Goal: Use online tool/utility: Utilize a website feature to perform a specific function

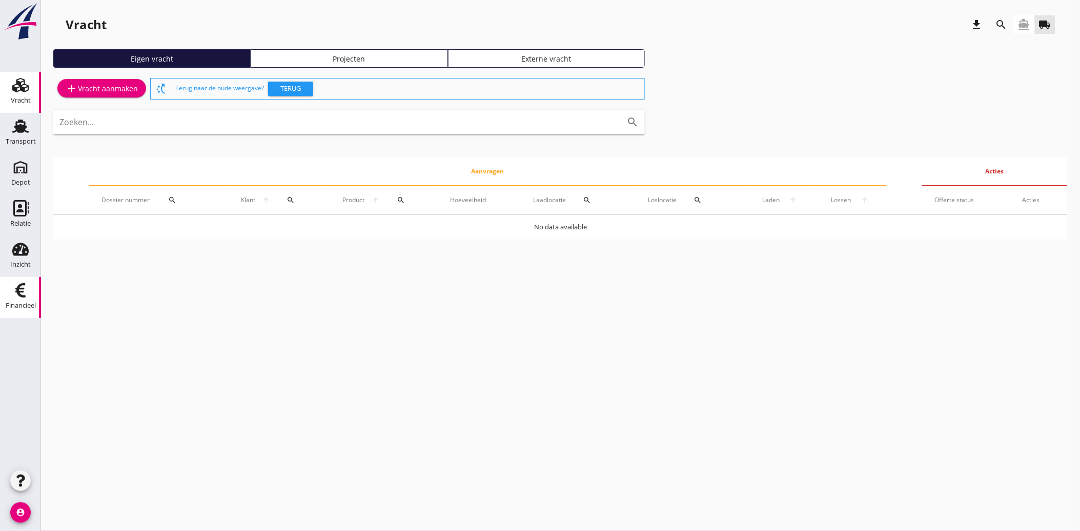
click at [24, 286] on icon "Financieel" at bounding box center [20, 290] width 16 height 16
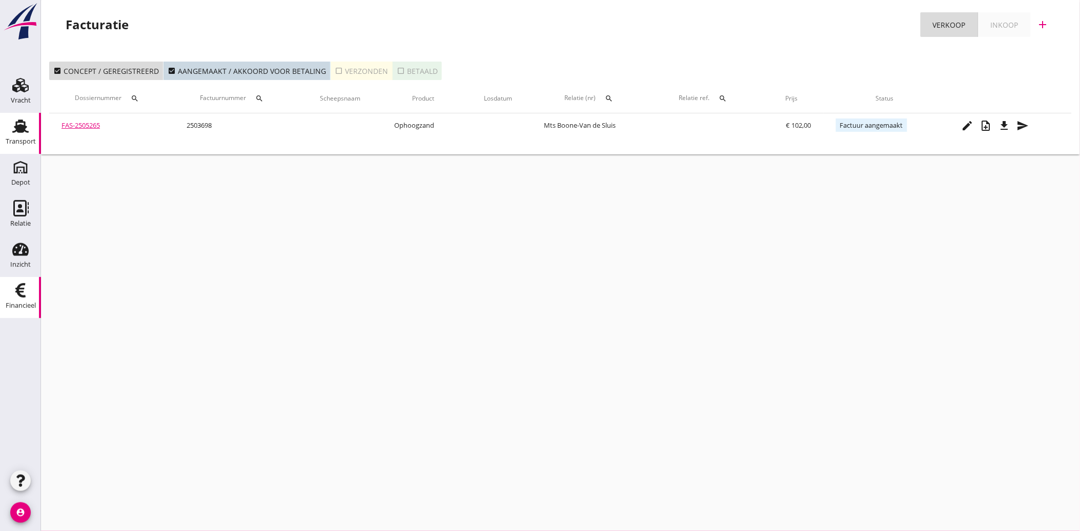
click at [6, 132] on link "Transport Transport" at bounding box center [20, 133] width 41 height 41
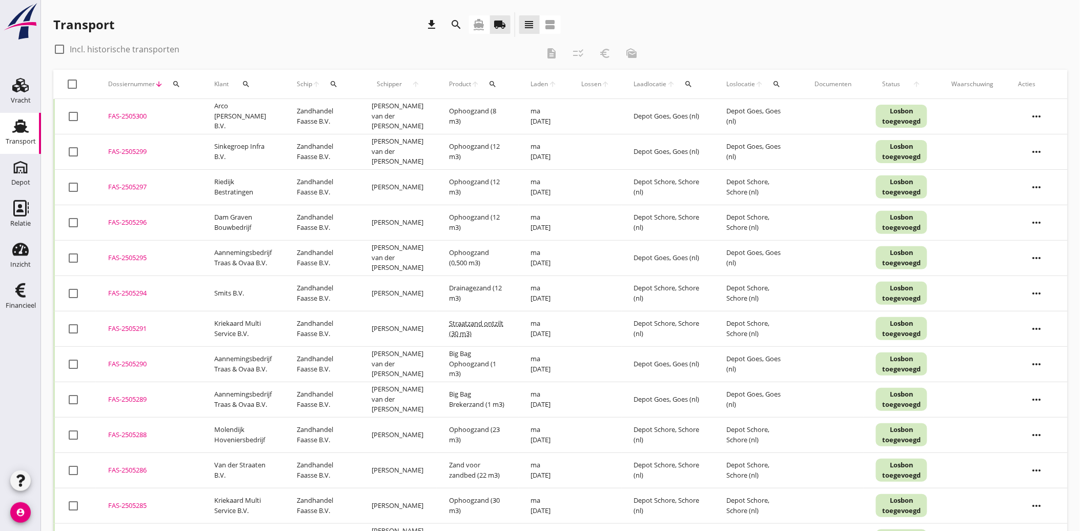
drag, startPoint x: 14, startPoint y: 291, endPoint x: 124, endPoint y: 350, distance: 124.3
click at [14, 291] on icon "Financieel" at bounding box center [20, 290] width 16 height 16
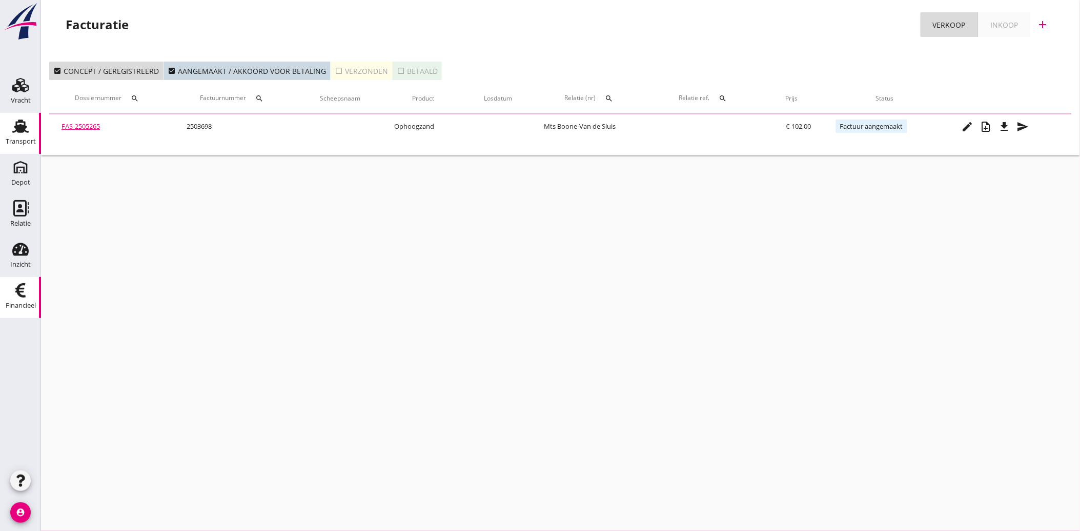
click at [12, 134] on div "Transport" at bounding box center [21, 141] width 30 height 14
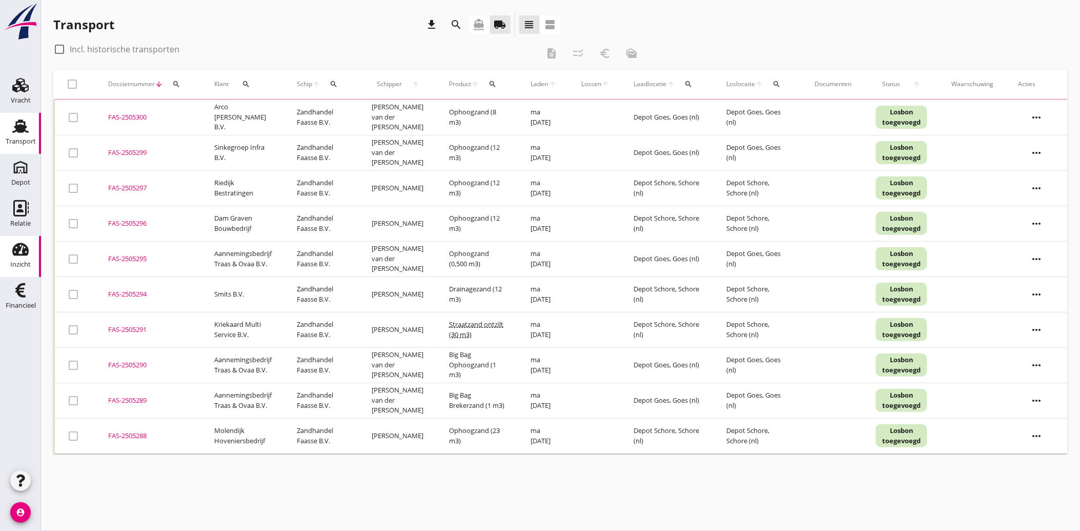
click at [19, 250] on use at bounding box center [20, 249] width 16 height 13
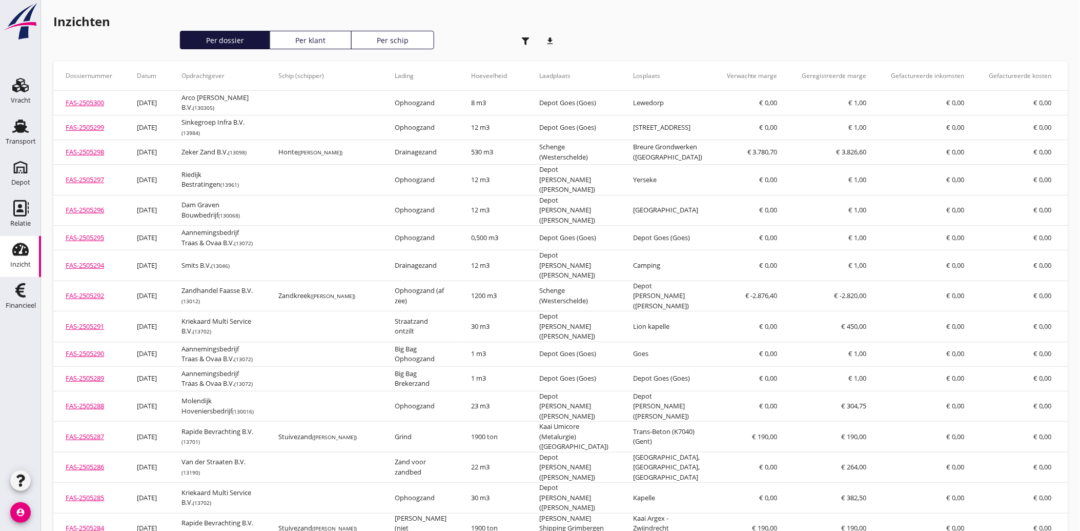
click at [521, 38] on div "button" at bounding box center [526, 41] width 21 height 21
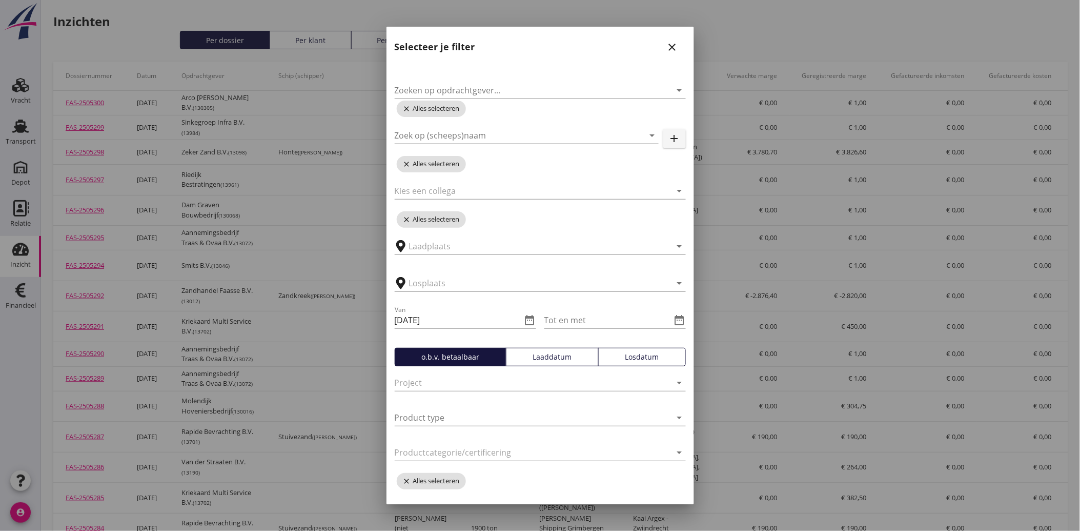
click at [478, 136] on input "Zoek op (scheeps)naam" at bounding box center [512, 135] width 235 height 16
type input "zandkree"
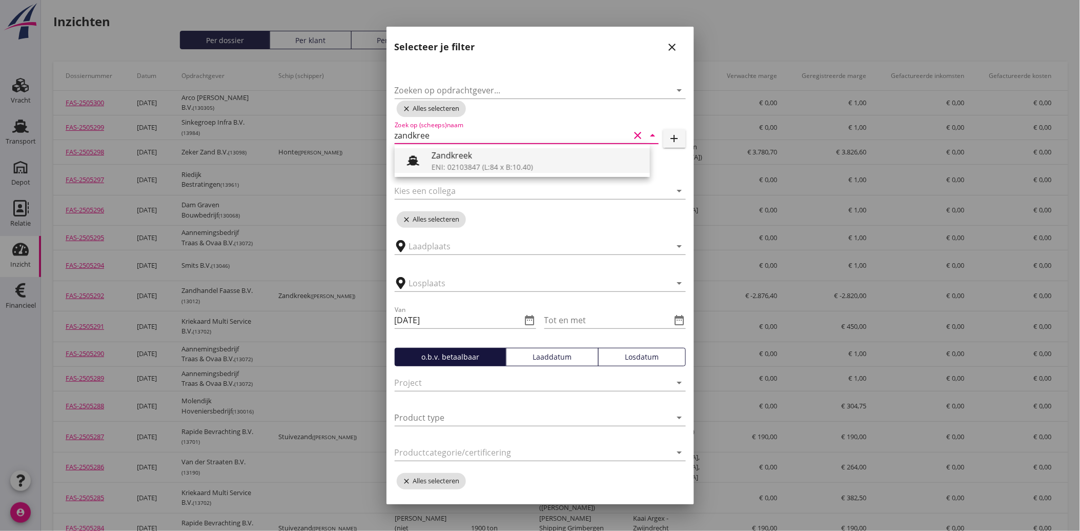
click at [462, 152] on div "Zandkreek" at bounding box center [537, 155] width 210 height 12
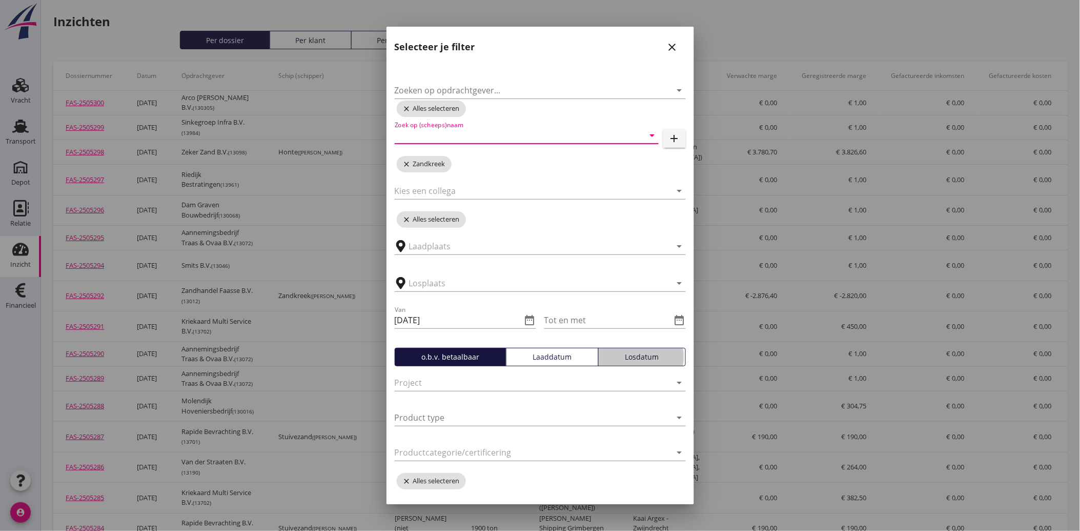
click at [621, 356] on div "Losdatum" at bounding box center [642, 356] width 78 height 11
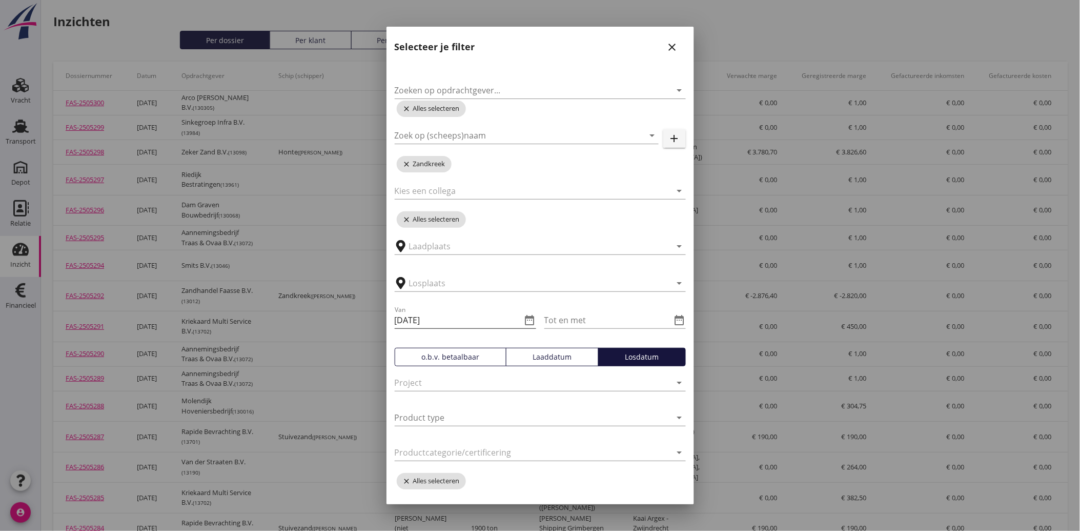
click at [524, 319] on icon "date_range" at bounding box center [530, 320] width 12 height 12
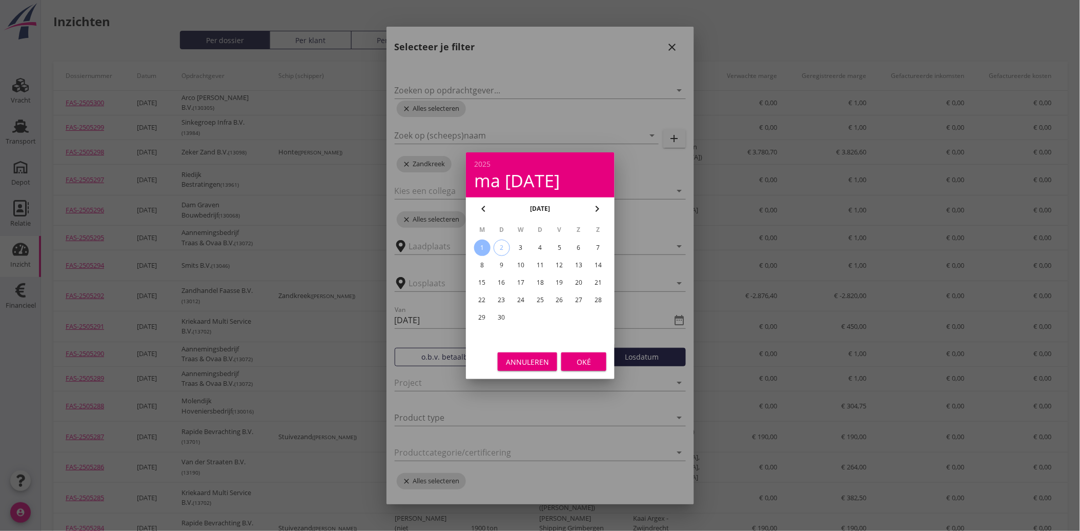
click at [484, 211] on icon "chevron_left" at bounding box center [483, 209] width 12 height 12
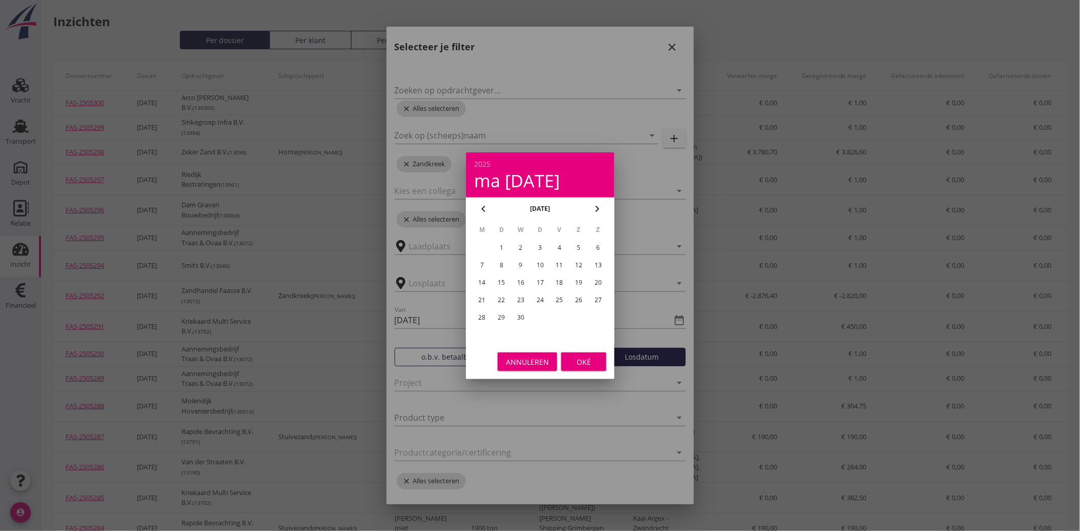
click at [478, 294] on div "21" at bounding box center [482, 300] width 16 height 16
type input "[DATE]"
click at [585, 364] on div "Oké" at bounding box center [584, 361] width 29 height 11
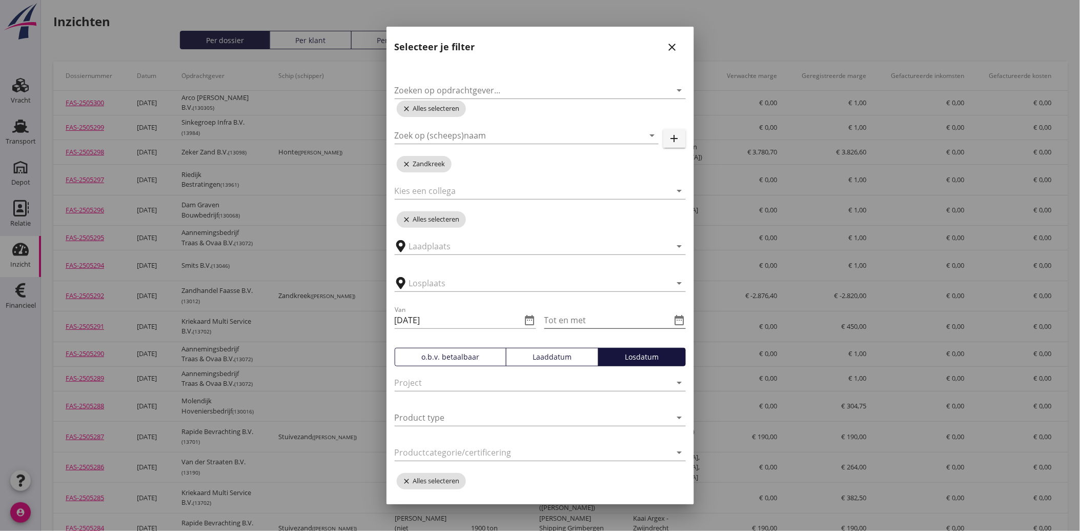
click at [674, 318] on icon "date_range" at bounding box center [680, 320] width 12 height 12
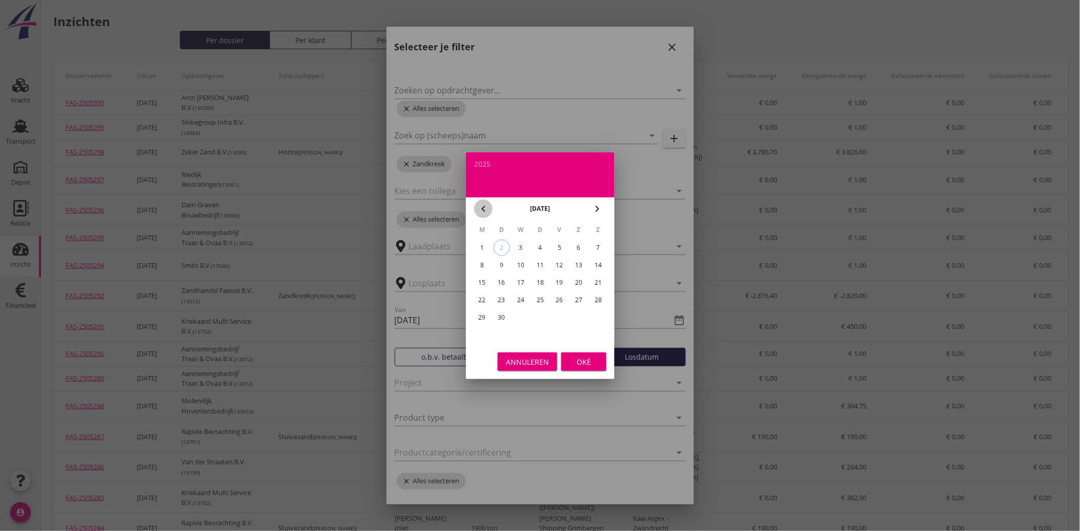
click at [482, 207] on icon "chevron_left" at bounding box center [483, 209] width 12 height 12
click at [601, 309] on div "31" at bounding box center [598, 317] width 16 height 16
type input "[DATE]"
click at [586, 361] on div "Oké" at bounding box center [584, 361] width 29 height 11
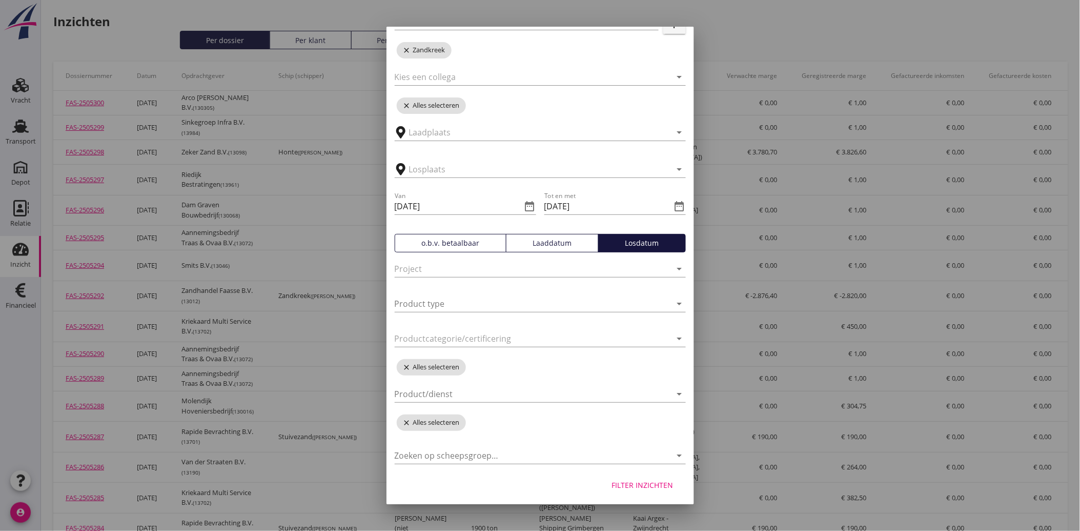
scroll to position [115, 0]
click at [643, 486] on div "Filter inzichten" at bounding box center [643, 483] width 62 height 11
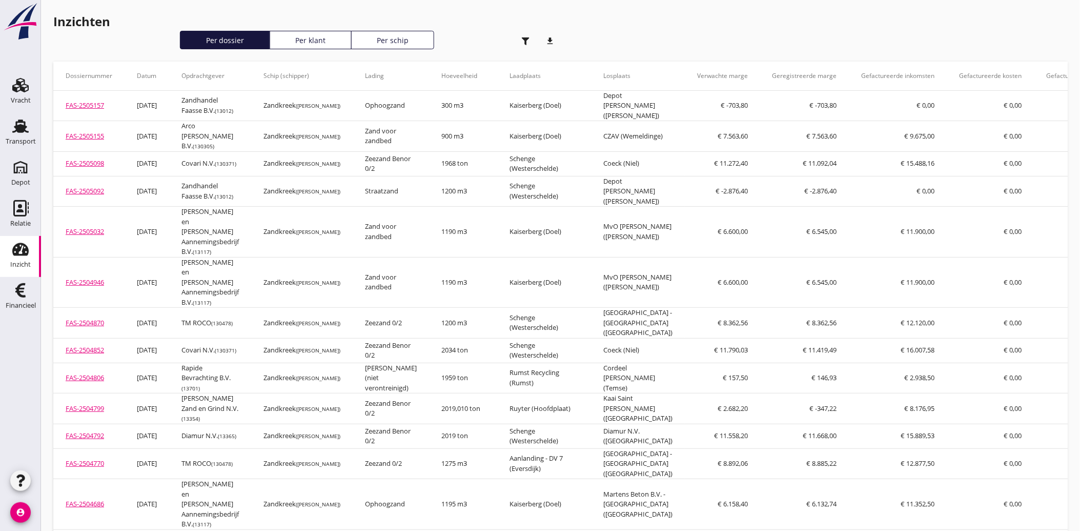
click at [550, 39] on icon "download" at bounding box center [550, 41] width 21 height 21
